Goal: Information Seeking & Learning: Check status

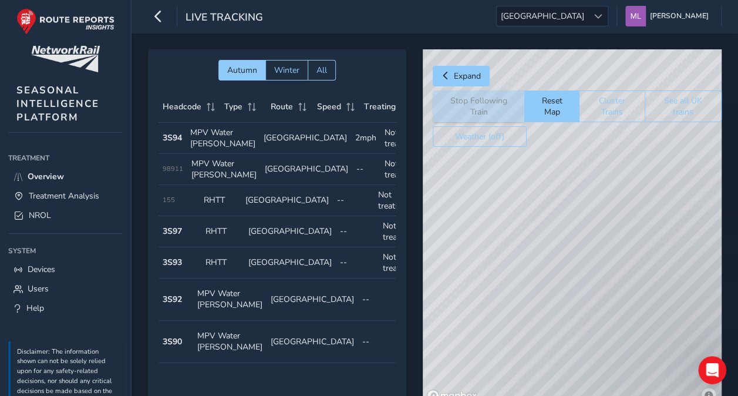
drag, startPoint x: 575, startPoint y: 217, endPoint x: 527, endPoint y: 148, distance: 84.4
click at [528, 148] on div "© Mapbox © OpenStreetMap Improve this map" at bounding box center [572, 227] width 299 height 356
drag, startPoint x: 613, startPoint y: 294, endPoint x: 522, endPoint y: 183, distance: 143.0
click at [522, 184] on div "© Mapbox © OpenStreetMap Improve this map" at bounding box center [572, 227] width 299 height 356
drag, startPoint x: 615, startPoint y: 331, endPoint x: 595, endPoint y: 288, distance: 47.6
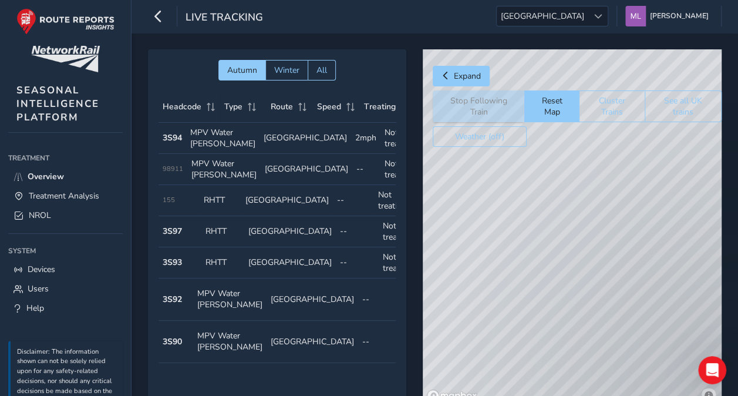
click at [549, 212] on div "© Mapbox © OpenStreetMap Improve this map" at bounding box center [572, 227] width 299 height 356
drag, startPoint x: 548, startPoint y: 231, endPoint x: 578, endPoint y: 230, distance: 30.0
click at [578, 230] on div "© Mapbox © OpenStreetMap Improve this map" at bounding box center [572, 227] width 299 height 356
drag, startPoint x: 562, startPoint y: 267, endPoint x: 584, endPoint y: 222, distance: 49.9
click at [587, 223] on div "© Mapbox © OpenStreetMap Improve this map" at bounding box center [572, 227] width 299 height 356
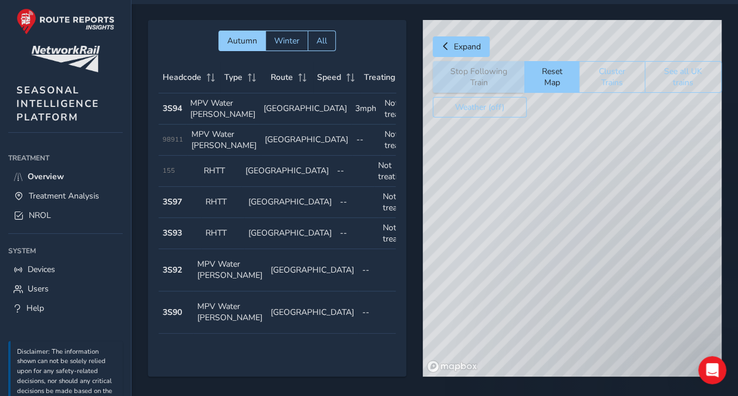
scroll to position [42, 0]
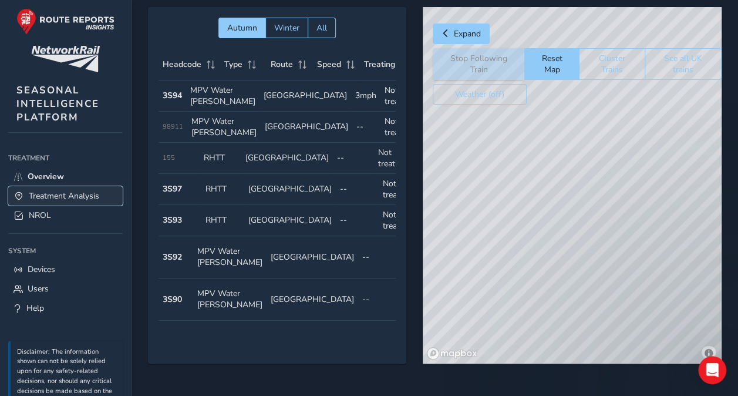
click at [76, 197] on span "Treatment Analysis" at bounding box center [64, 195] width 70 height 11
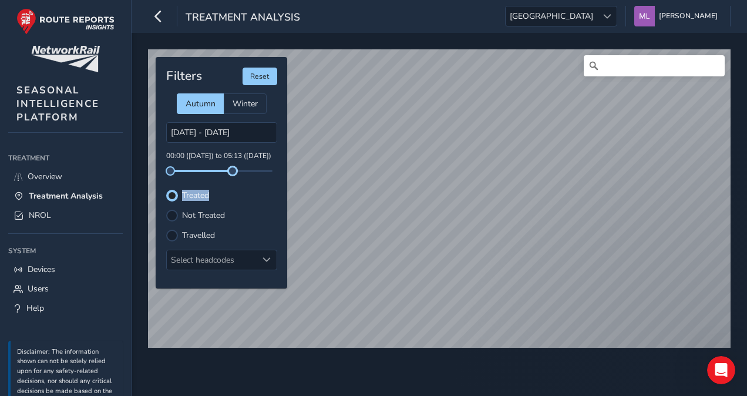
drag, startPoint x: 268, startPoint y: 168, endPoint x: 227, endPoint y: 171, distance: 41.8
click at [227, 171] on div "Filters Reset Autumn Winter [DATE] - [DATE] 00:00 ([DATE]) to 05:13 ([DATE]) Tr…" at bounding box center [221, 172] width 131 height 231
click at [588, 15] on span "[GEOGRAPHIC_DATA]" at bounding box center [551, 15] width 92 height 19
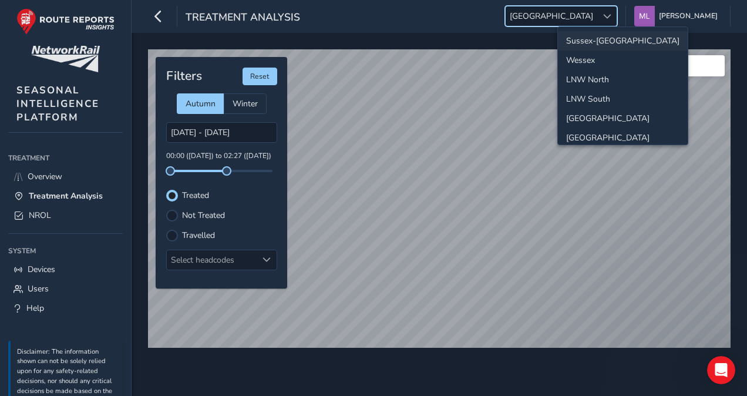
click at [588, 44] on li "Sussex-[GEOGRAPHIC_DATA]" at bounding box center [623, 40] width 130 height 19
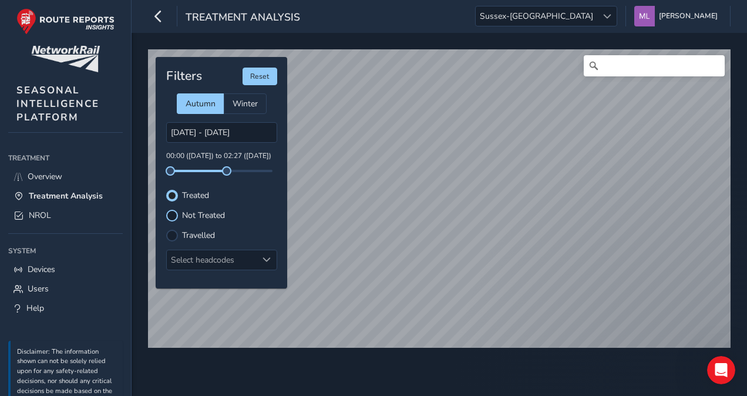
click at [173, 213] on div at bounding box center [172, 216] width 12 height 12
click at [177, 193] on div at bounding box center [172, 196] width 12 height 12
click at [178, 212] on div "Not Treated" at bounding box center [221, 216] width 111 height 12
click at [172, 217] on div at bounding box center [172, 216] width 12 height 12
drag, startPoint x: 225, startPoint y: 169, endPoint x: 217, endPoint y: 173, distance: 9.2
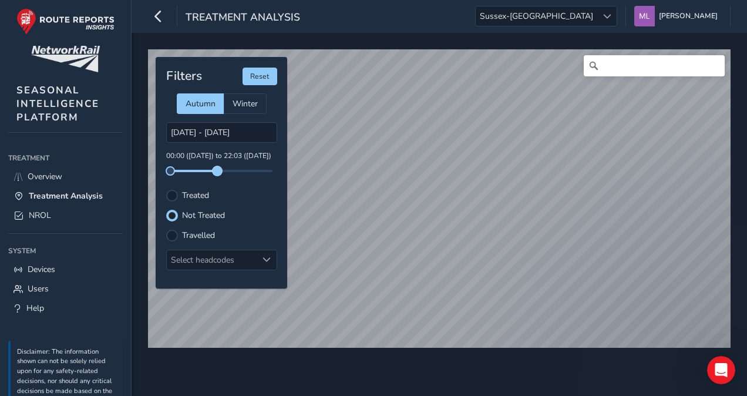
click at [217, 173] on span at bounding box center [217, 170] width 9 height 9
click at [184, 129] on input "[DATE] - [DATE]" at bounding box center [221, 132] width 111 height 21
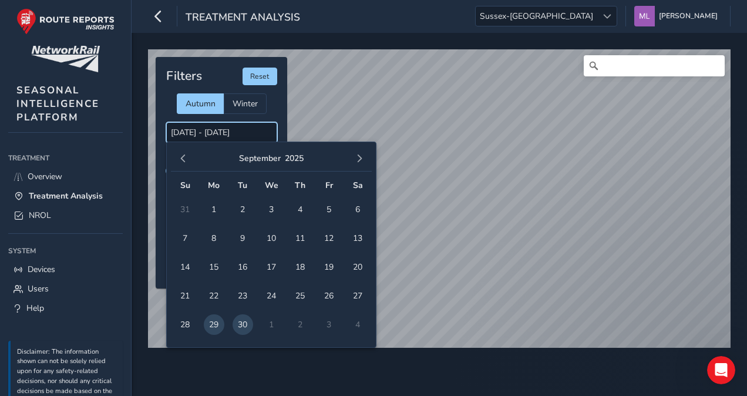
click at [178, 129] on input "[DATE] - [DATE]" at bounding box center [221, 132] width 111 height 21
click at [356, 295] on span "27" at bounding box center [358, 295] width 21 height 21
click at [237, 327] on span "30" at bounding box center [242, 324] width 21 height 21
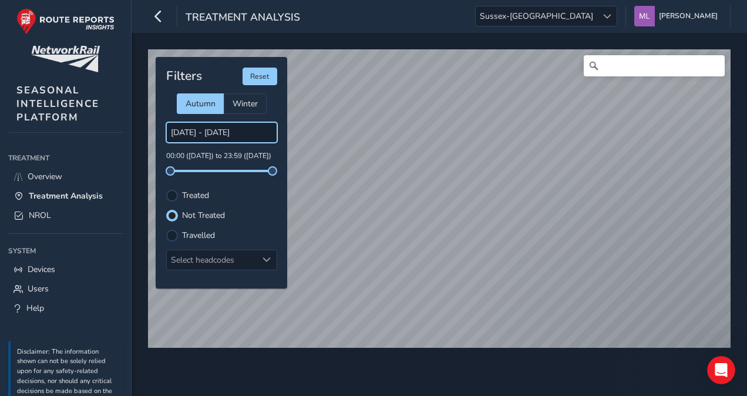
click at [229, 132] on input "[DATE] - [DATE]" at bounding box center [221, 132] width 111 height 21
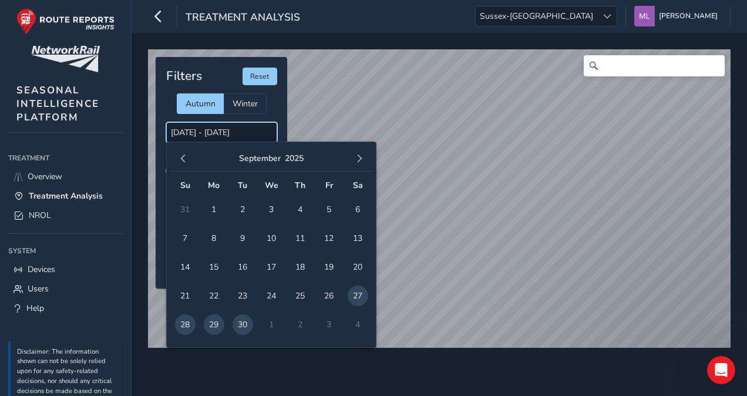
click at [251, 127] on input "[DATE] - [DATE]" at bounding box center [221, 132] width 111 height 21
click at [258, 131] on input "[DATE] - [DATE]" at bounding box center [221, 132] width 111 height 21
click at [243, 329] on span "30" at bounding box center [242, 324] width 21 height 21
click at [217, 329] on span "29" at bounding box center [214, 324] width 21 height 21
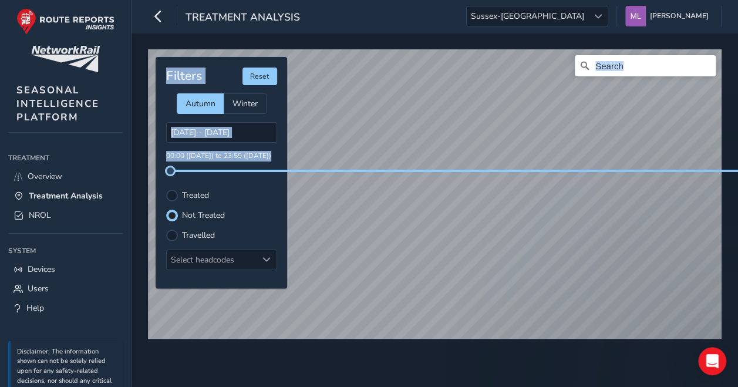
click at [312, 171] on div "© Mapbox © OpenStreetMap Improve this map Filters Reset Autumn Winter [DATE] - …" at bounding box center [435, 189] width 582 height 288
drag, startPoint x: 275, startPoint y: 171, endPoint x: 257, endPoint y: 131, distance: 43.9
click at [257, 131] on input "[DATE] - [DATE]" at bounding box center [221, 132] width 111 height 21
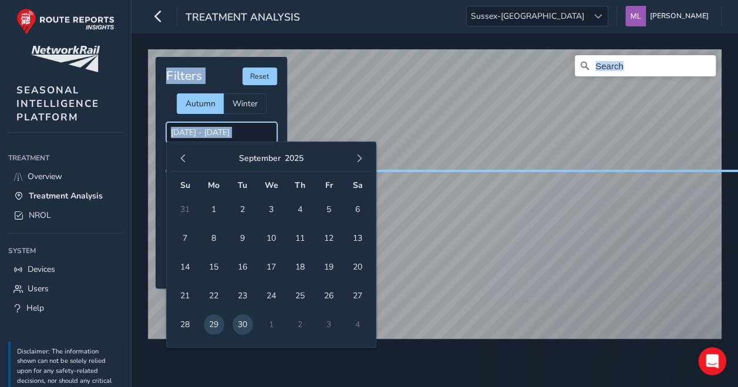
scroll to position [9, 0]
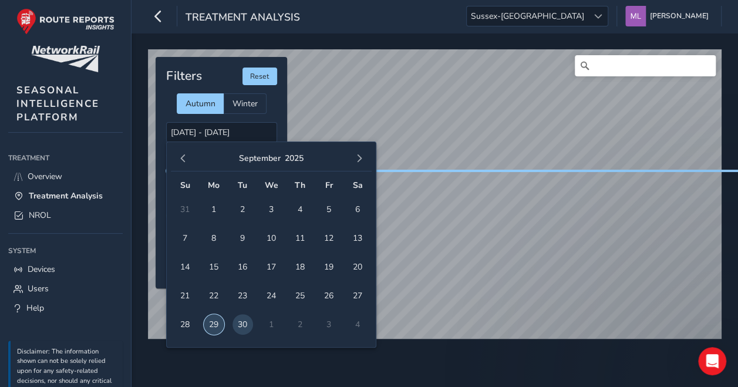
click at [216, 314] on span "29" at bounding box center [214, 324] width 21 height 21
click at [242, 314] on span "30" at bounding box center [242, 324] width 21 height 21
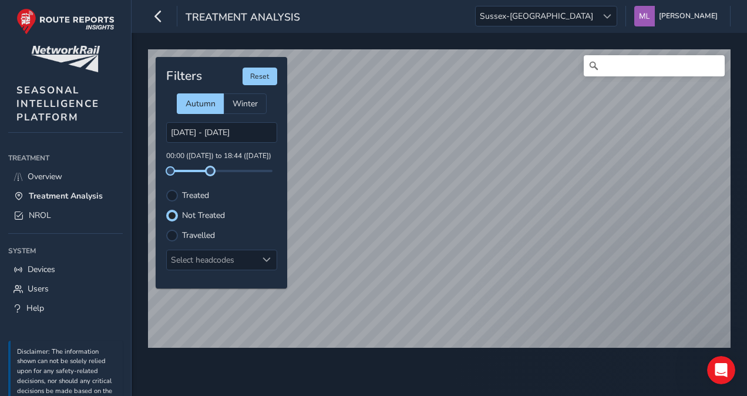
drag, startPoint x: 268, startPoint y: 174, endPoint x: 195, endPoint y: 157, distance: 75.2
click at [200, 176] on div "Filters Reset Autumn Winter [DATE] - [DATE] 00:00 ([DATE]) to 18:44 ([DATE]) Tr…" at bounding box center [221, 172] width 131 height 231
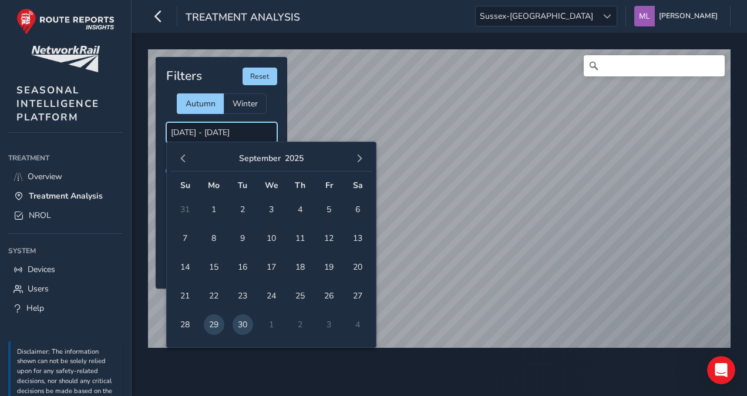
click at [182, 129] on input "[DATE] - [DATE]" at bounding box center [221, 132] width 111 height 21
click at [363, 294] on span "27" at bounding box center [358, 295] width 21 height 21
click at [355, 291] on span "27" at bounding box center [358, 295] width 21 height 21
type input "[DATE] - [DATE]"
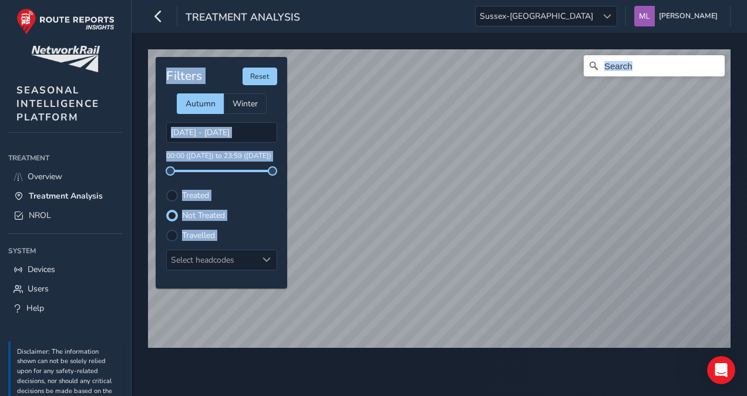
drag, startPoint x: 354, startPoint y: 294, endPoint x: 262, endPoint y: 208, distance: 125.9
click at [262, 207] on div "Filters Reset Autumn Winter [DATE] - [DATE] 00:00 ([DATE]) to 23:59 ([DATE]) Tr…" at bounding box center [221, 172] width 131 height 231
click at [267, 190] on div "Treated" at bounding box center [221, 196] width 111 height 12
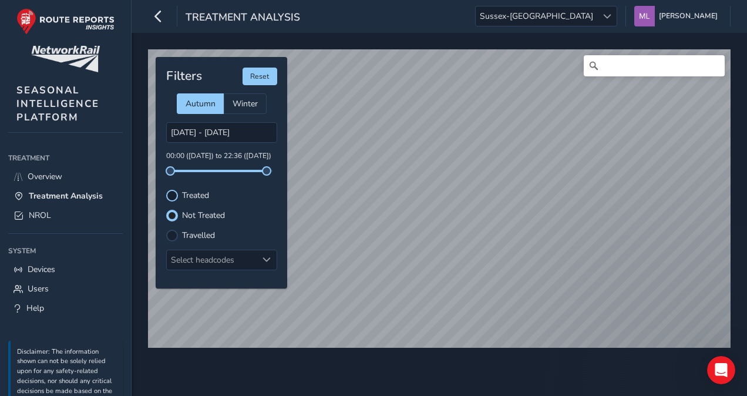
click at [176, 193] on div at bounding box center [172, 196] width 12 height 12
click at [265, 166] on span at bounding box center [266, 170] width 9 height 9
click at [259, 166] on div "[DATE] - [DATE] 00:00 ([DATE]) to 22:11 ([DATE])" at bounding box center [221, 147] width 111 height 50
click at [175, 215] on div at bounding box center [172, 216] width 12 height 12
click at [171, 197] on div at bounding box center [172, 196] width 12 height 12
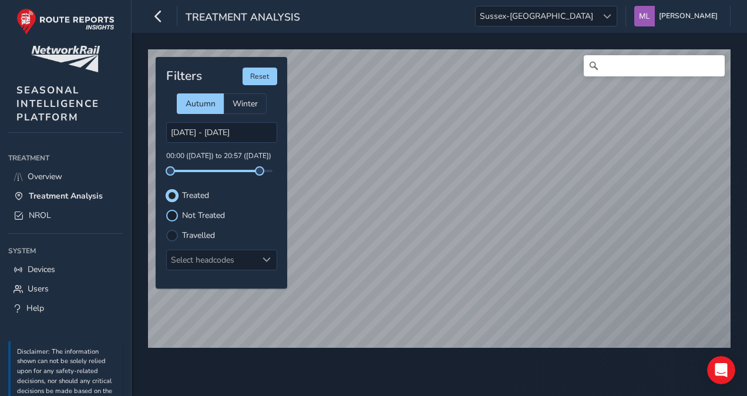
click at [170, 213] on div at bounding box center [172, 216] width 12 height 12
click at [182, 235] on label "Travelled" at bounding box center [198, 235] width 33 height 8
click at [172, 234] on input "Travelled" at bounding box center [172, 234] width 0 height 0
click at [182, 211] on label "Not Treated" at bounding box center [203, 215] width 43 height 8
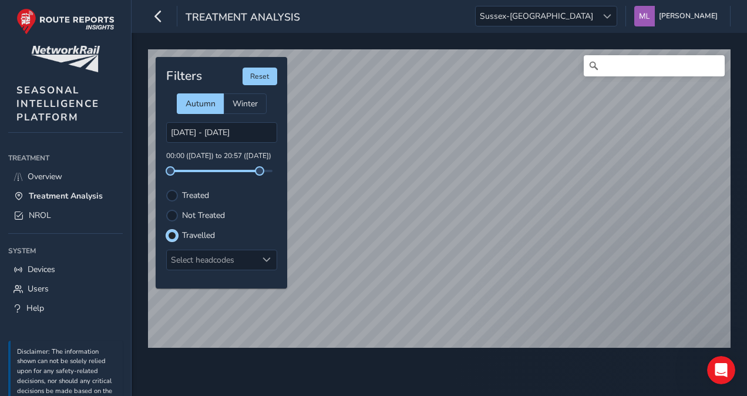
click at [172, 214] on input "Not Treated" at bounding box center [172, 214] width 0 height 0
click at [177, 225] on div "Filters Reset Autumn Winter [DATE] - [DATE] 00:00 ([DATE]) to 20:57 ([DATE]) Tr…" at bounding box center [221, 172] width 131 height 231
click at [176, 230] on div at bounding box center [172, 236] width 12 height 12
drag, startPoint x: 255, startPoint y: 171, endPoint x: 236, endPoint y: 168, distance: 19.7
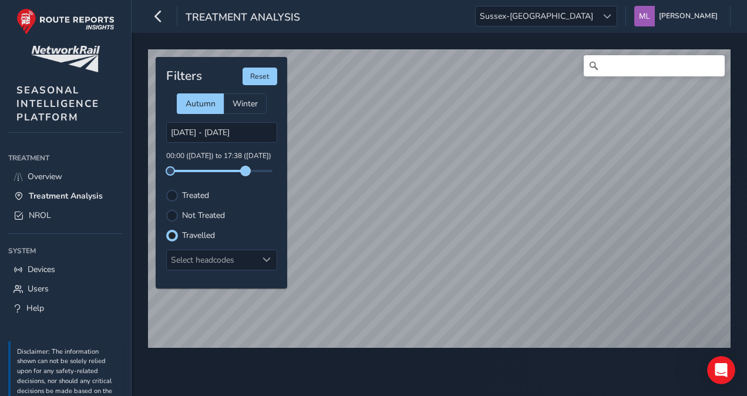
click at [241, 168] on span at bounding box center [245, 170] width 9 height 9
click at [171, 188] on div "Filters Reset Autumn Winter [DATE] - [DATE] 00:00 ([DATE]) to 15:34 ([DATE]) Tr…" at bounding box center [221, 172] width 131 height 231
click at [171, 190] on div at bounding box center [172, 196] width 12 height 12
